Goal: Check status: Check status

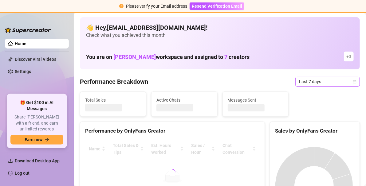
click at [347, 82] on span "Last 7 days" at bounding box center [327, 81] width 57 height 9
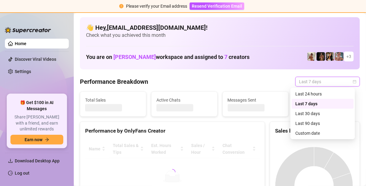
click at [345, 83] on span "Last 7 days" at bounding box center [327, 81] width 57 height 9
click at [314, 133] on div "Sales by OnlyFans Creator" at bounding box center [315, 131] width 80 height 8
click at [353, 82] on icon "calendar" at bounding box center [355, 82] width 4 height 4
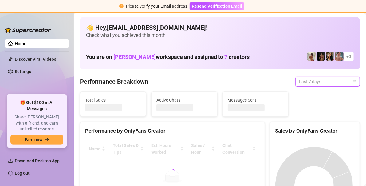
click at [351, 82] on div "Last 7 days" at bounding box center [327, 82] width 65 height 10
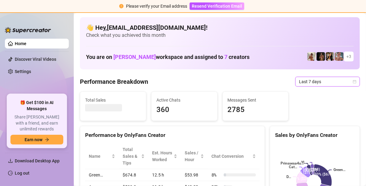
click at [353, 80] on icon "calendar" at bounding box center [355, 82] width 4 height 4
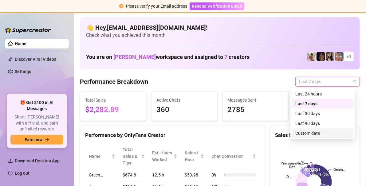
click at [306, 135] on div "Custom date" at bounding box center [322, 133] width 55 height 7
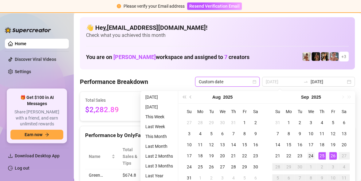
type input "[DATE]"
click at [307, 155] on div "24" at bounding box center [310, 155] width 7 height 7
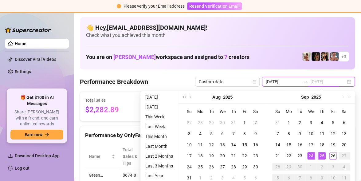
type input "[DATE]"
click at [324, 156] on div "25" at bounding box center [321, 155] width 7 height 7
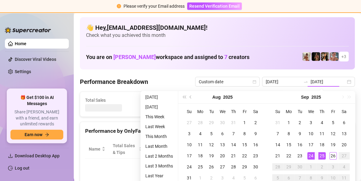
type input "[DATE]"
